Goal: Task Accomplishment & Management: Use online tool/utility

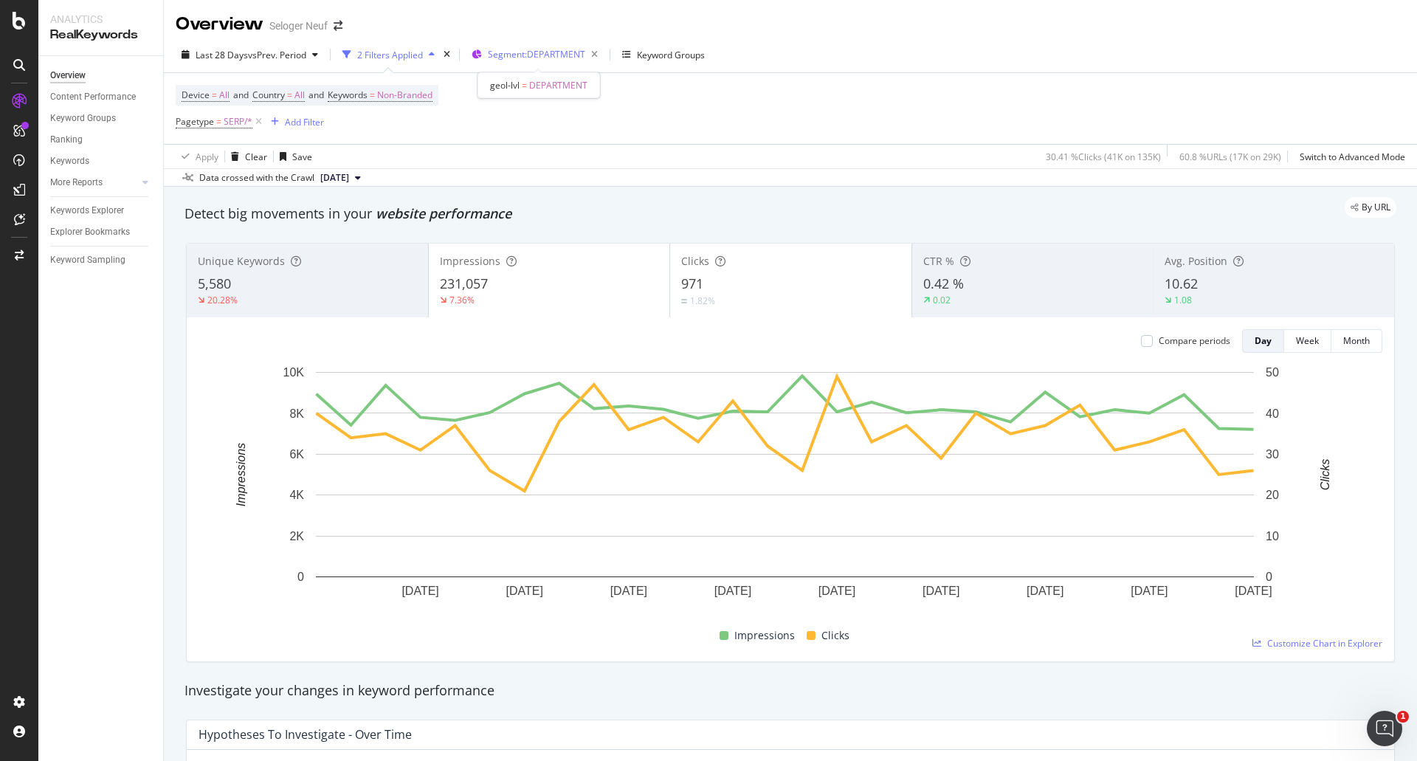
click at [570, 55] on span "Segment: DEPARTMENT" at bounding box center [536, 54] width 97 height 13
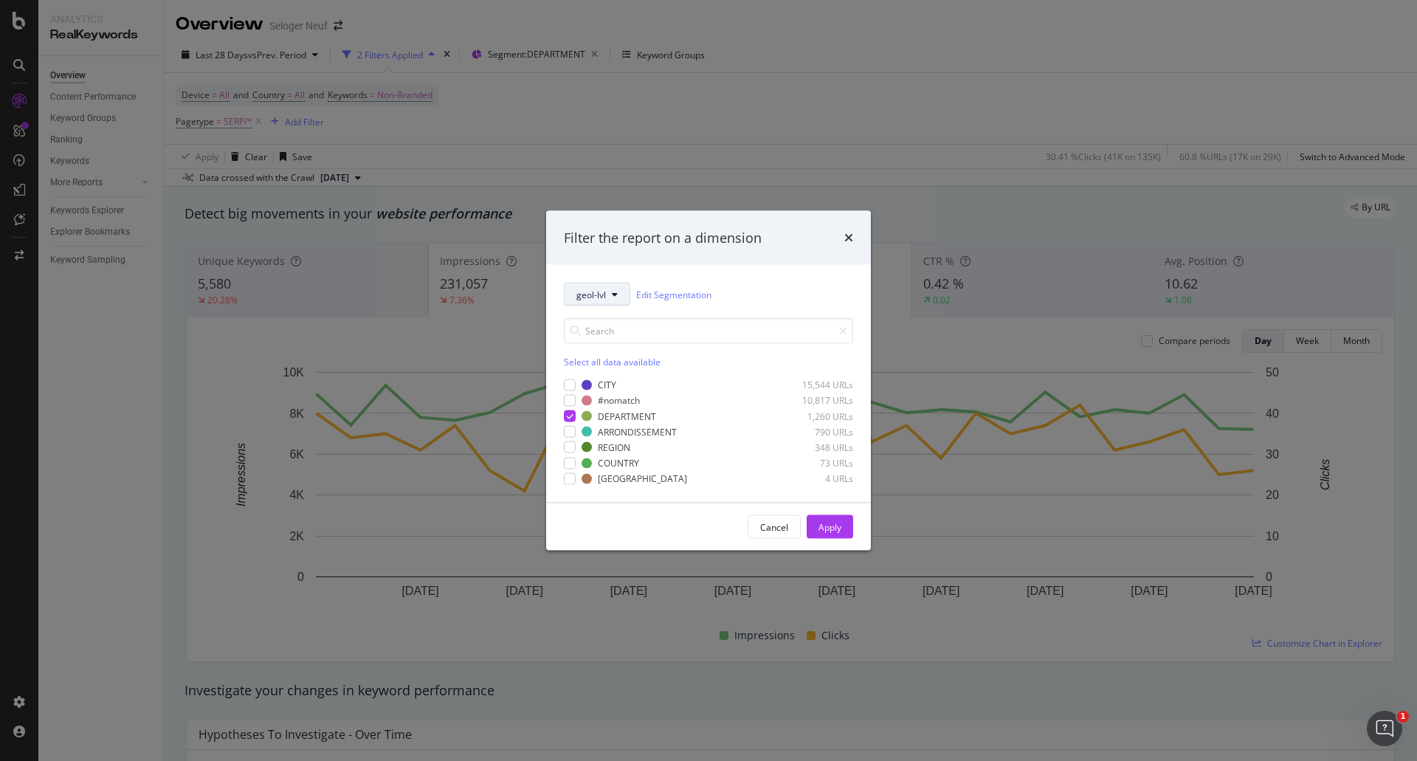
click at [593, 300] on span "geol-lvl" at bounding box center [592, 294] width 30 height 13
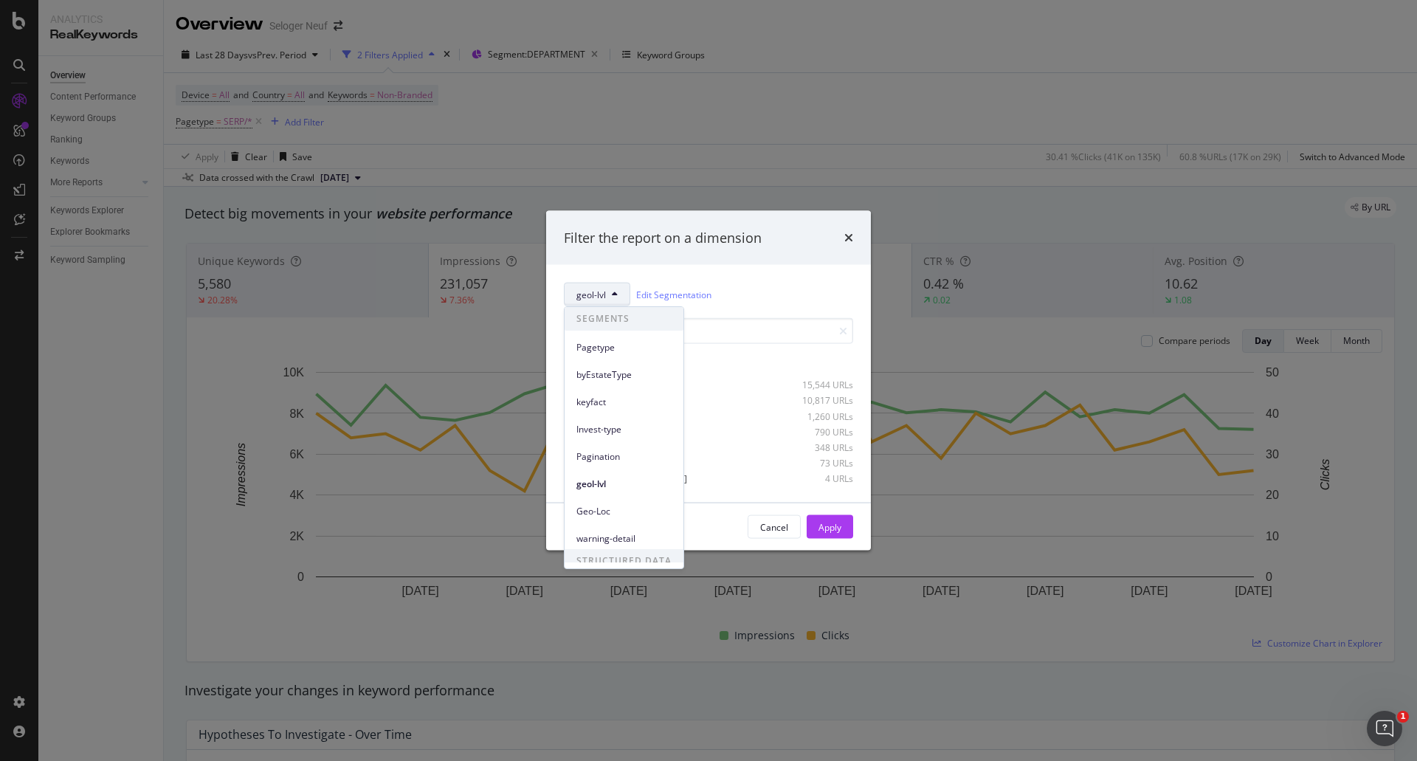
click at [602, 347] on span "Pagetype" at bounding box center [624, 347] width 95 height 13
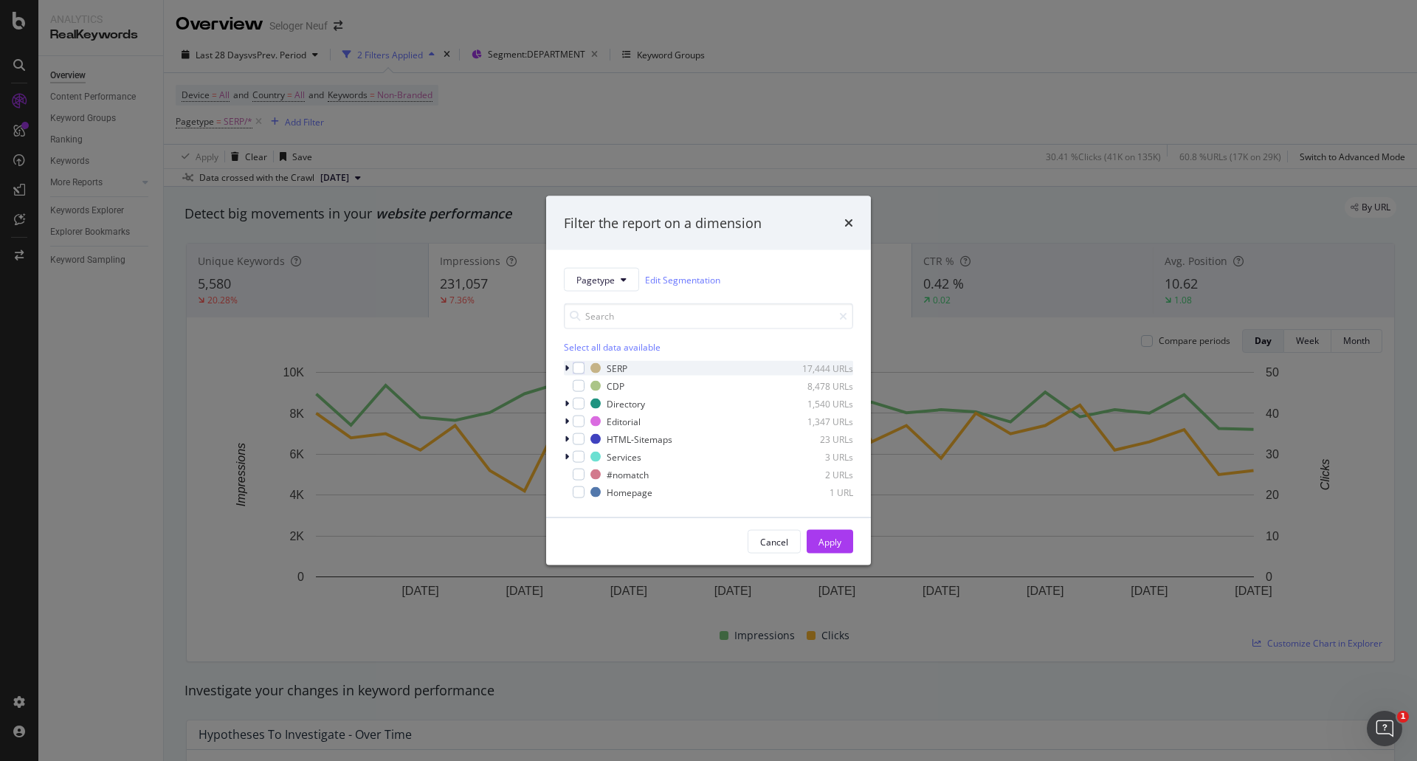
click at [577, 367] on div "modal" at bounding box center [579, 368] width 12 height 12
click at [833, 540] on div "Apply" at bounding box center [830, 541] width 23 height 13
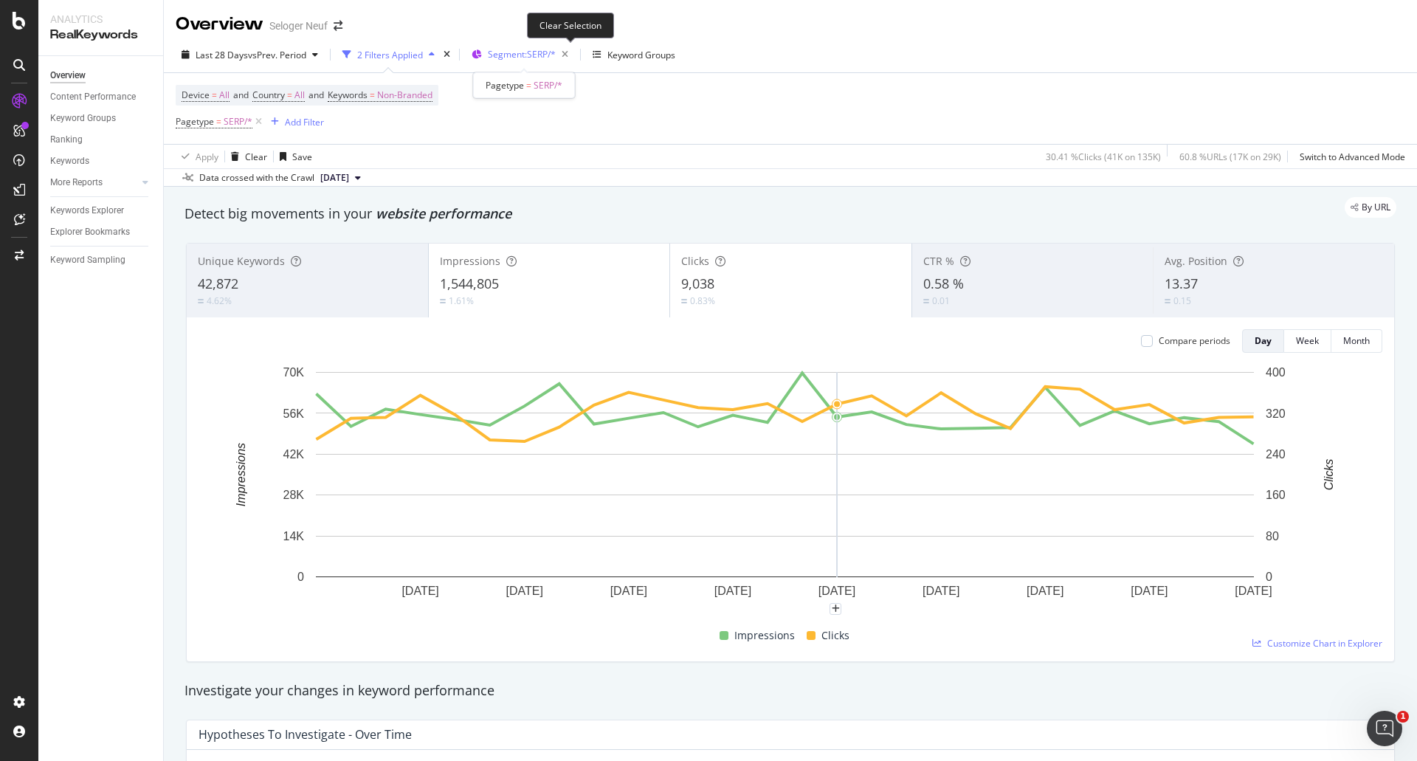
click at [556, 48] on span "Segment: SERP/*" at bounding box center [522, 54] width 68 height 13
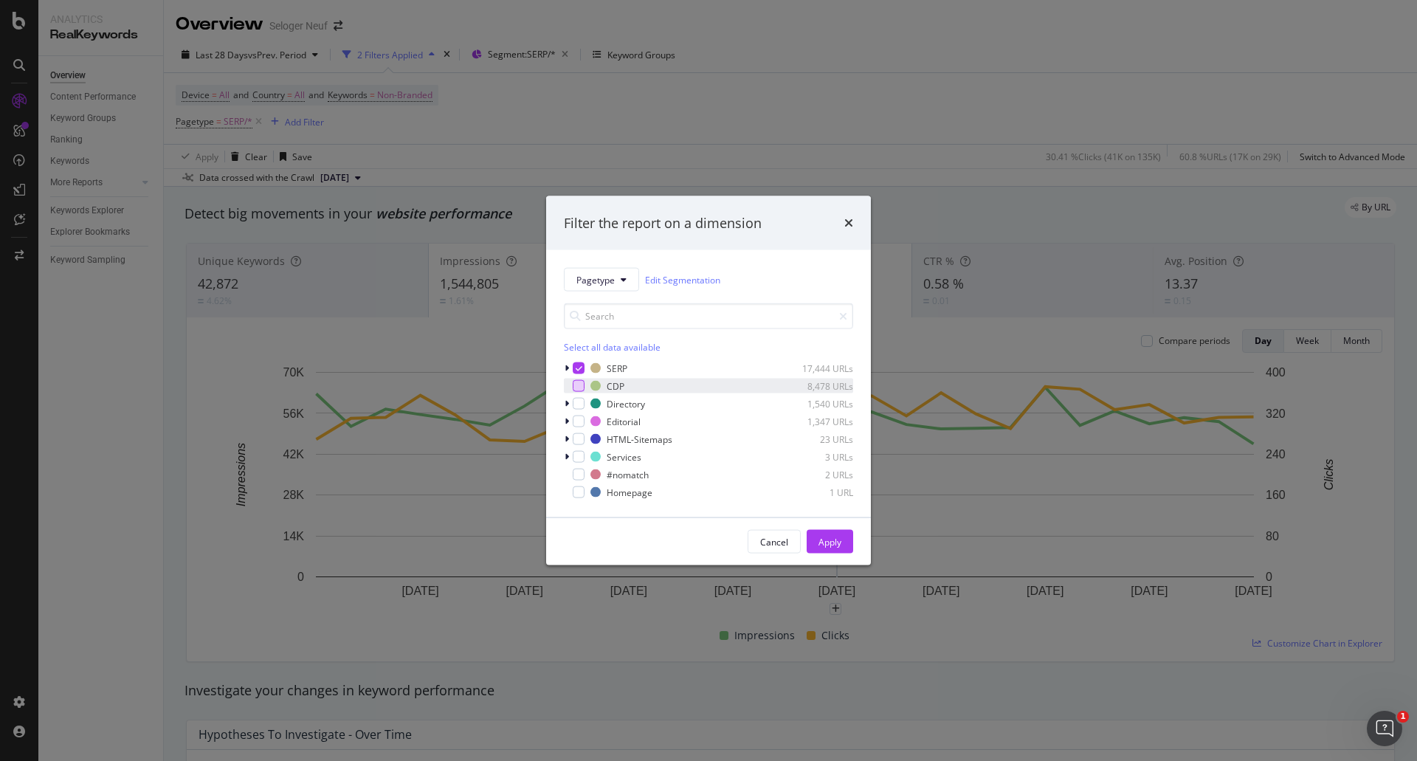
click at [580, 386] on div "modal" at bounding box center [579, 386] width 12 height 12
click at [578, 365] on icon "modal" at bounding box center [579, 368] width 7 height 7
click at [834, 544] on div "Apply" at bounding box center [830, 541] width 23 height 13
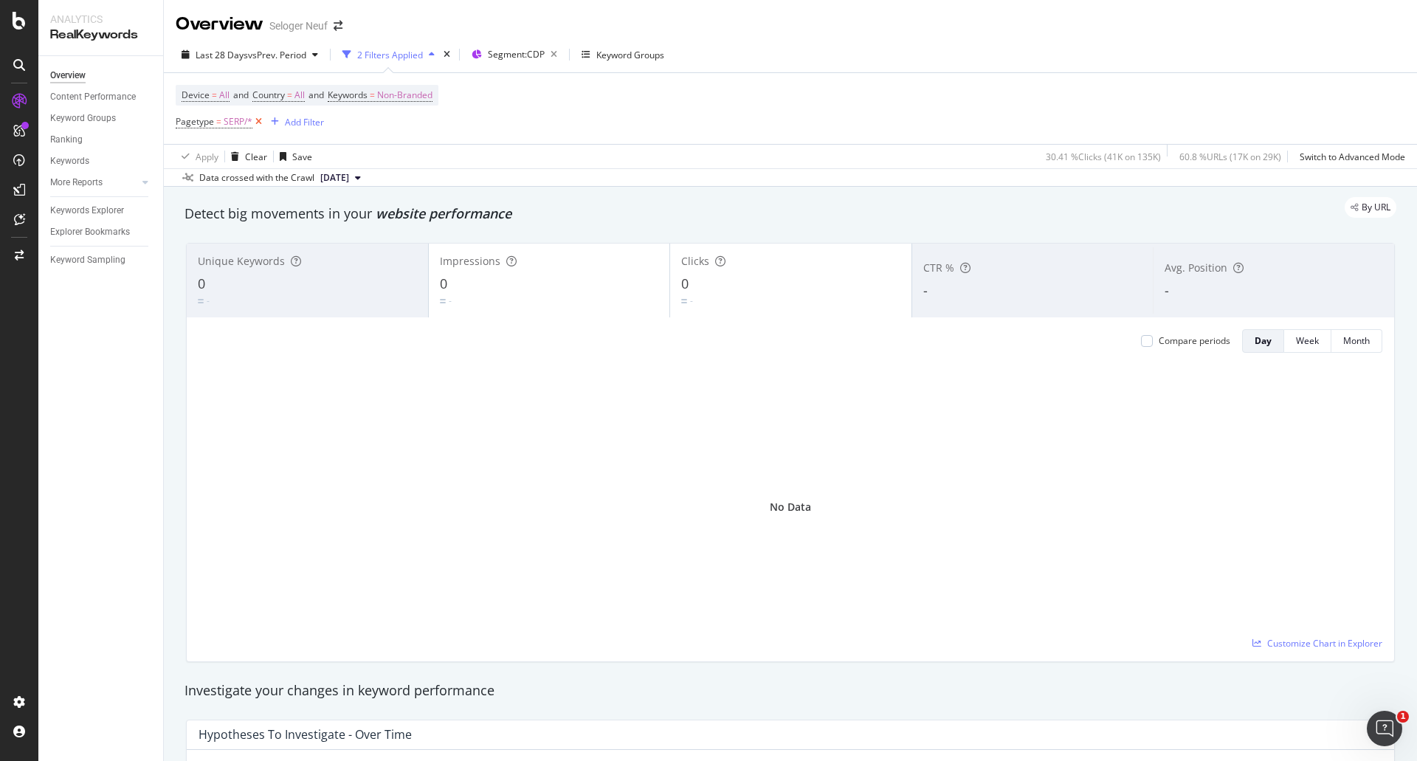
click at [263, 123] on icon at bounding box center [258, 121] width 13 height 15
